Goal: Navigation & Orientation: Find specific page/section

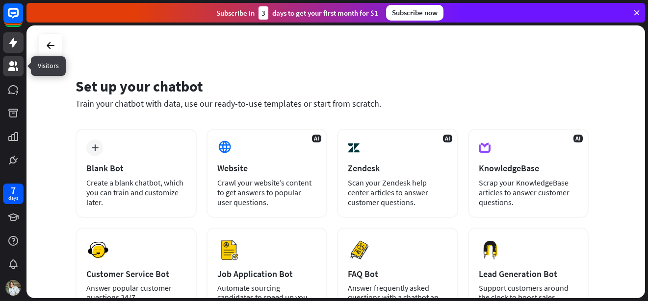
click at [8, 63] on icon at bounding box center [13, 66] width 12 height 12
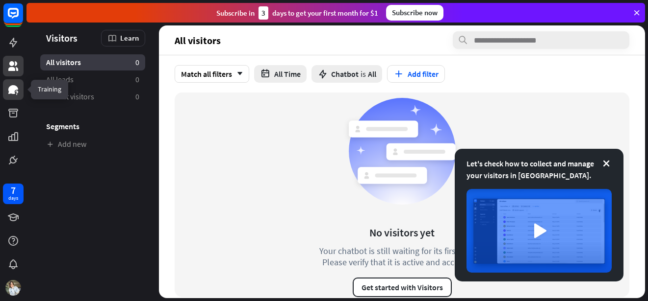
click at [12, 92] on icon at bounding box center [13, 89] width 10 height 9
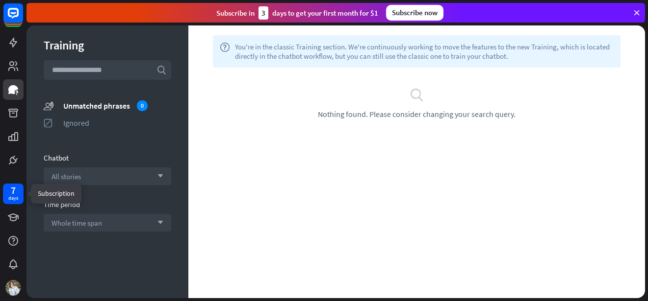
click at [13, 188] on div "7" at bounding box center [13, 190] width 5 height 9
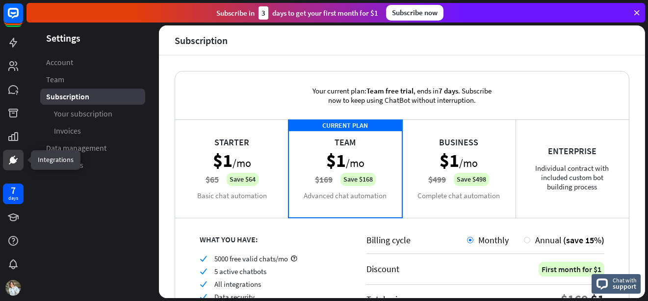
click at [14, 163] on icon at bounding box center [13, 160] width 7 height 7
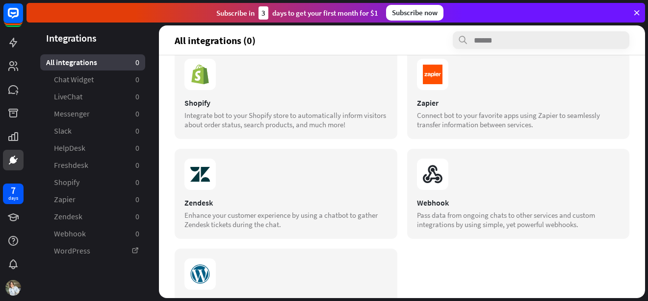
scroll to position [345, 0]
